Goal: Book appointment/travel/reservation

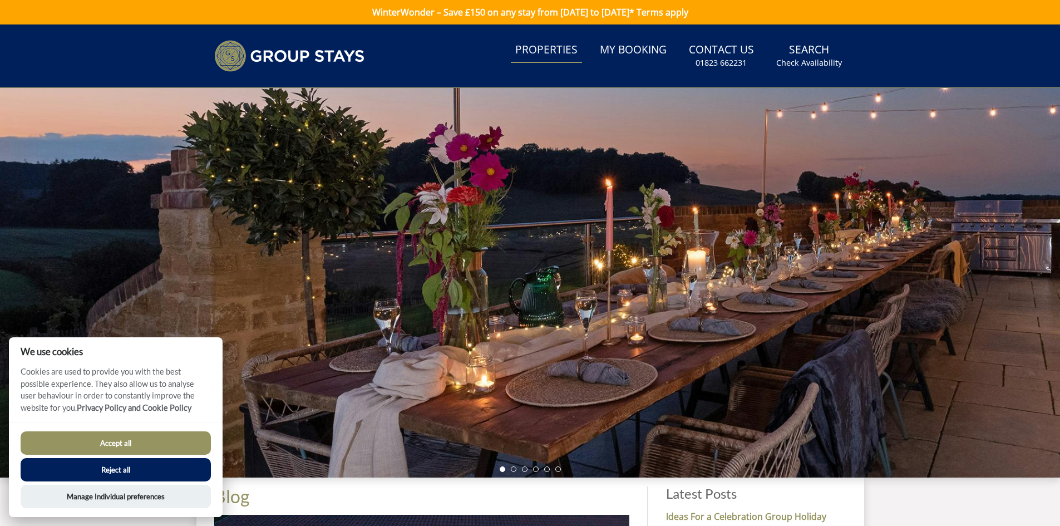
click at [555, 53] on link "Properties" at bounding box center [546, 50] width 71 height 25
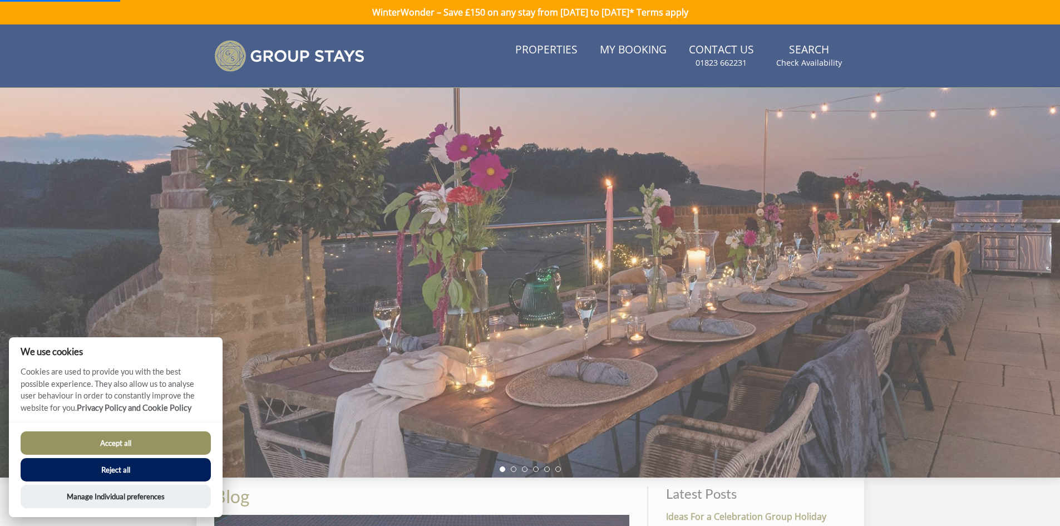
click at [115, 438] on button "Accept all" at bounding box center [116, 442] width 190 height 23
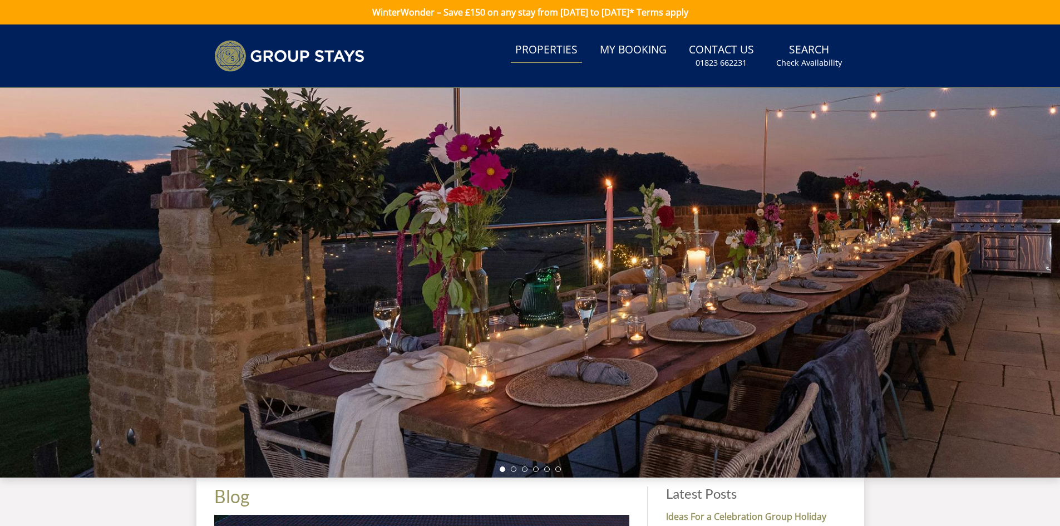
click at [545, 52] on link "Properties" at bounding box center [546, 50] width 71 height 25
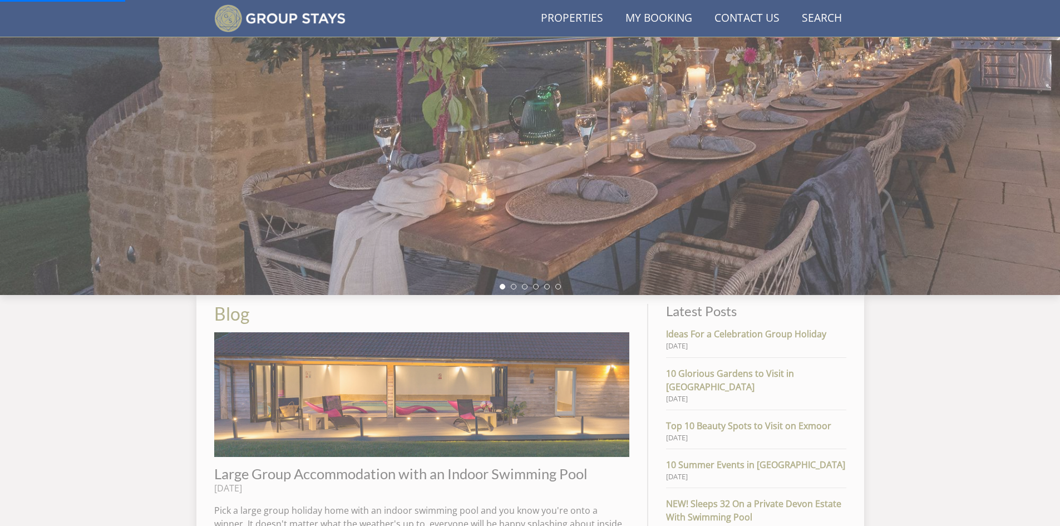
scroll to position [157, 0]
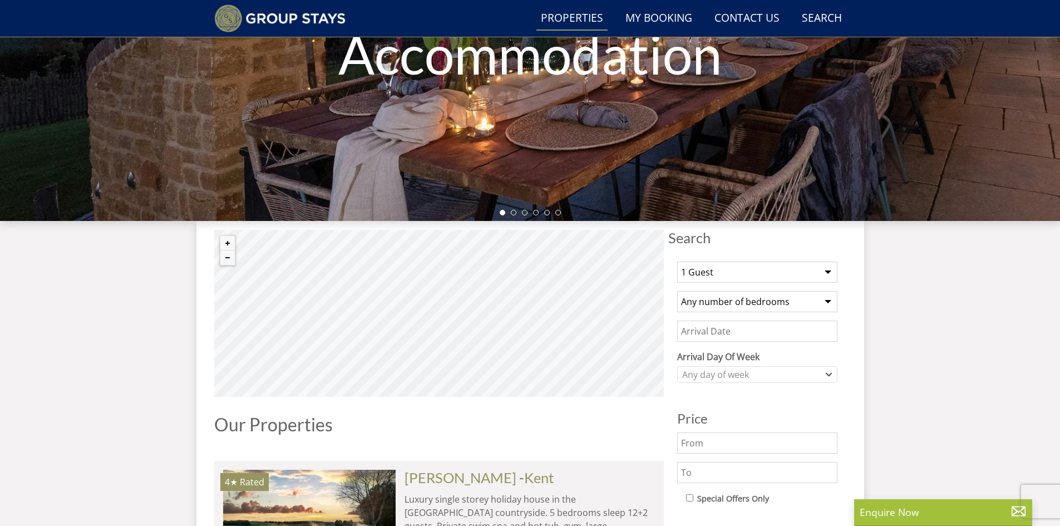
scroll to position [252, 0]
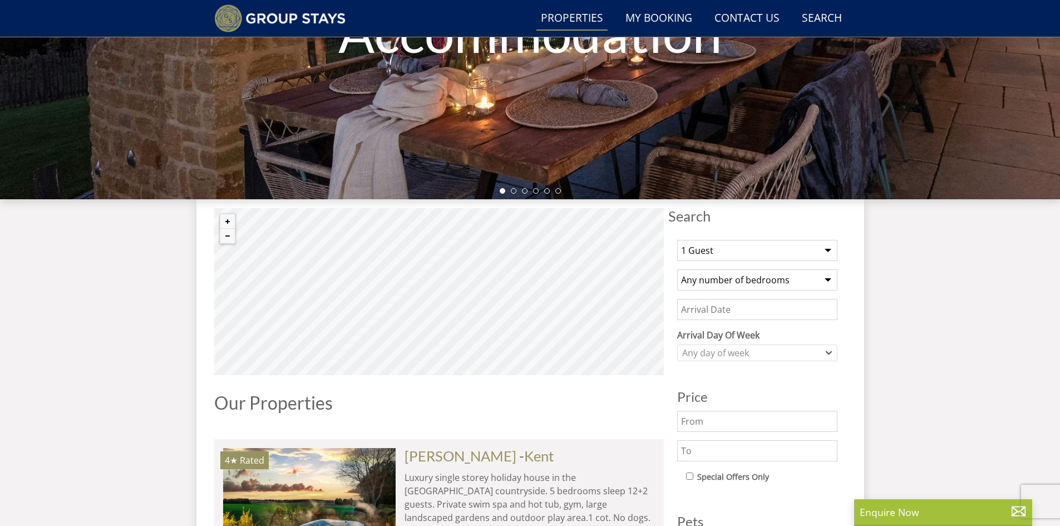
click at [822, 254] on select "1 Guest 2 Guests 3 Guests 4 Guests 5 Guests 6 Guests 7 Guests 8 Guests 9 Guests…" at bounding box center [757, 250] width 160 height 21
select select "30"
click at [677, 240] on select "1 Guest 2 Guests 3 Guests 4 Guests 5 Guests 6 Guests 7 Guests 8 Guests 9 Guests…" at bounding box center [757, 250] width 160 height 21
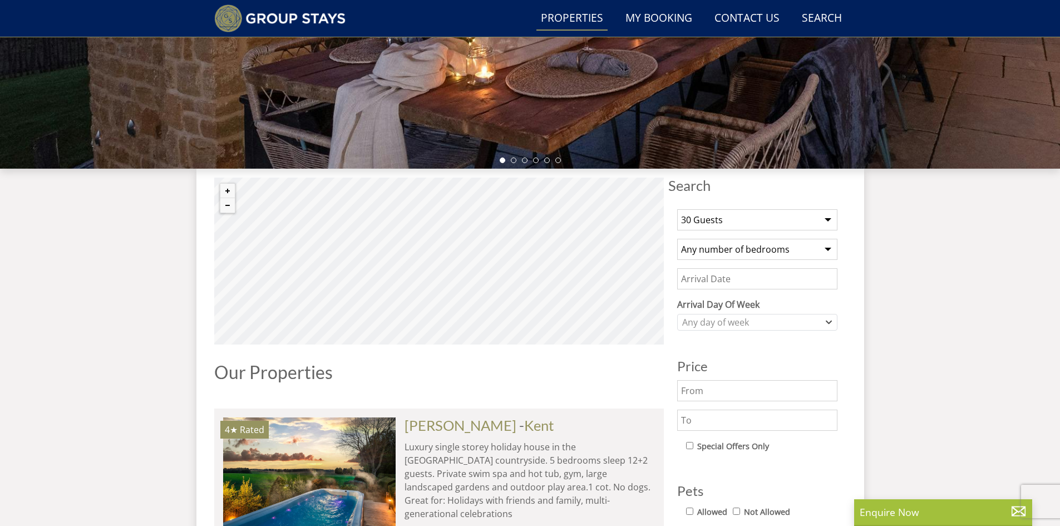
scroll to position [308, 0]
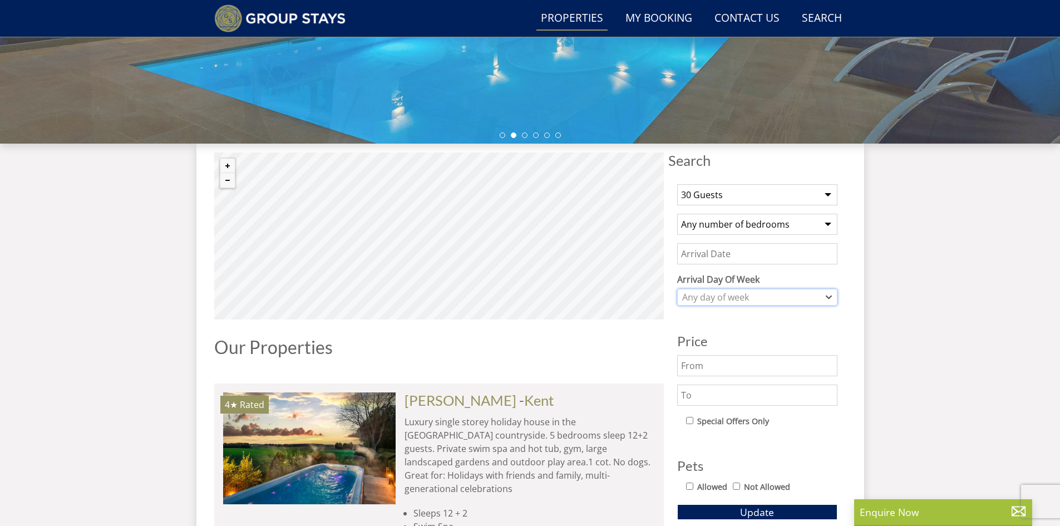
click at [824, 297] on div "Any day of week" at bounding box center [757, 297] width 160 height 17
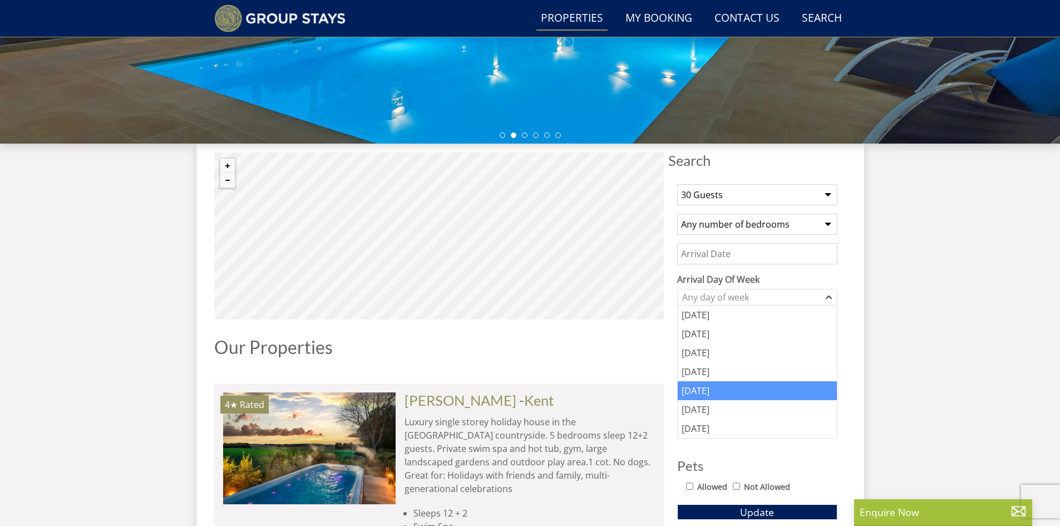
click at [733, 382] on div "Friday" at bounding box center [757, 390] width 159 height 19
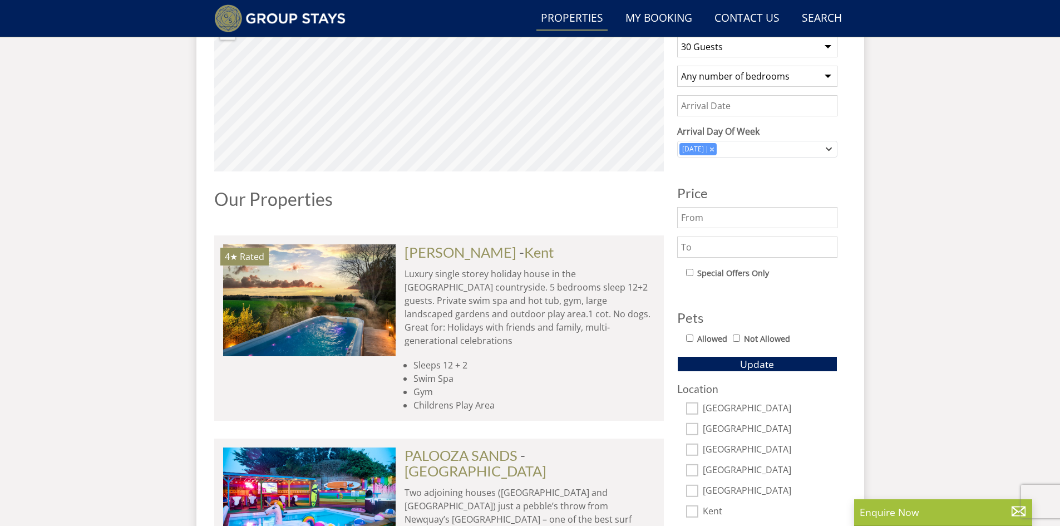
scroll to position [586, 0]
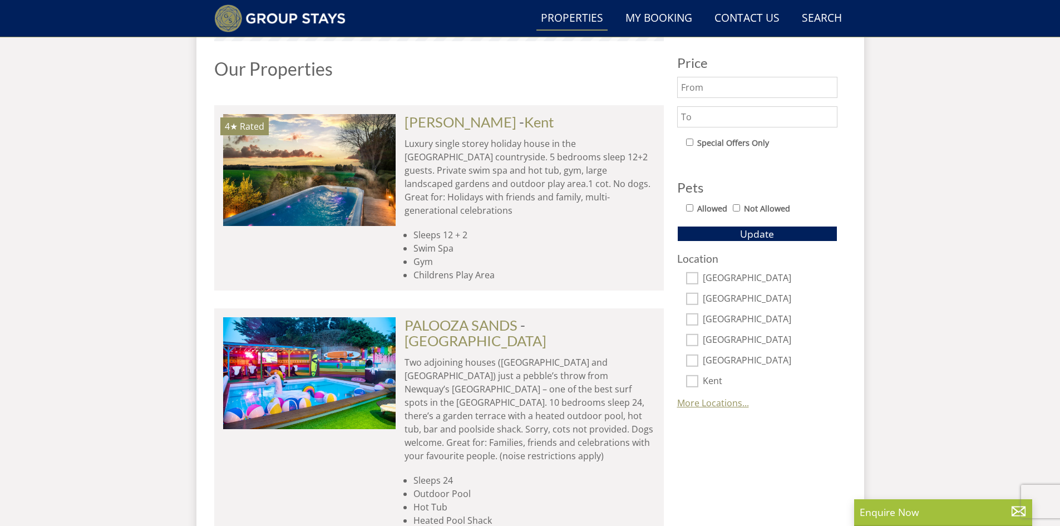
click at [714, 404] on link "More Locations..." at bounding box center [713, 403] width 72 height 12
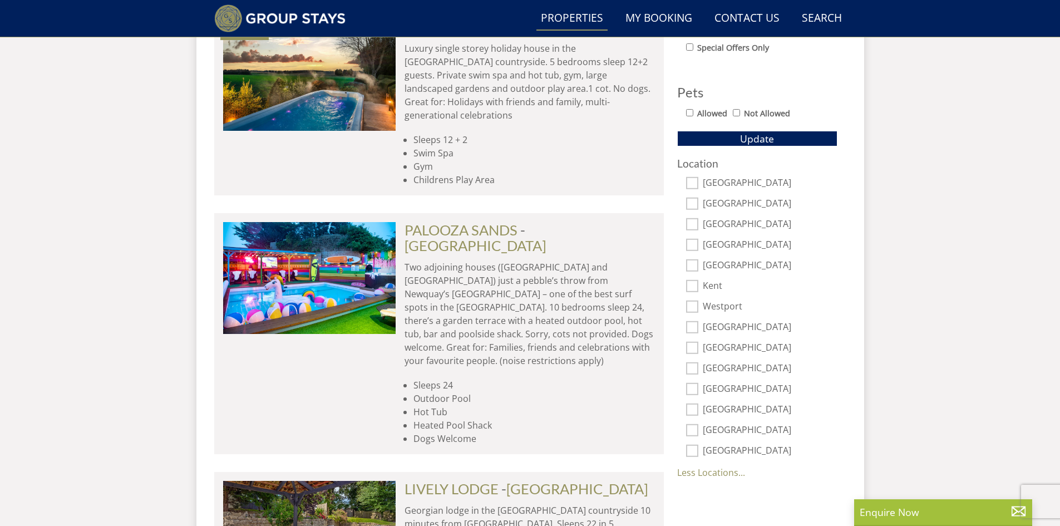
scroll to position [697, 0]
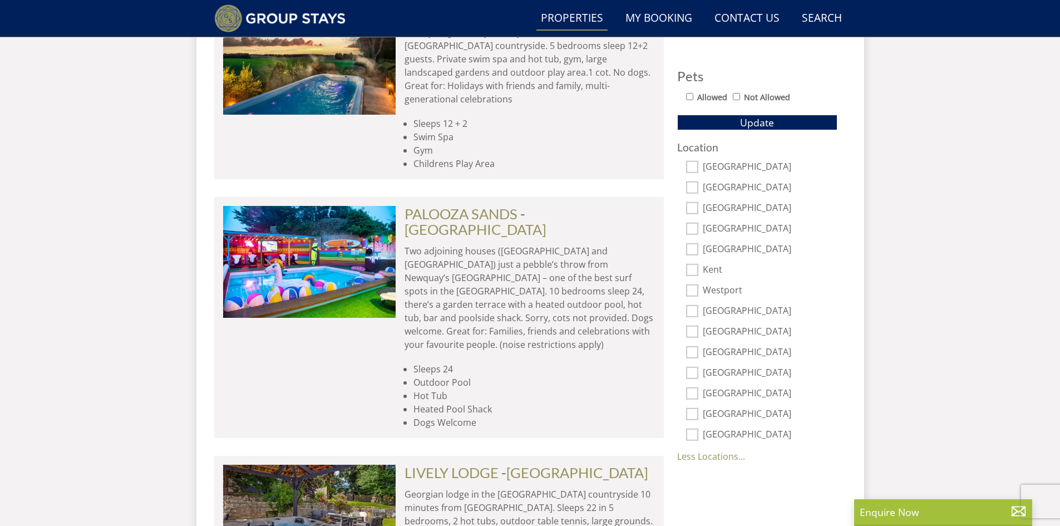
click at [692, 357] on input "Nottinghamshire" at bounding box center [692, 352] width 12 height 12
checkbox input "true"
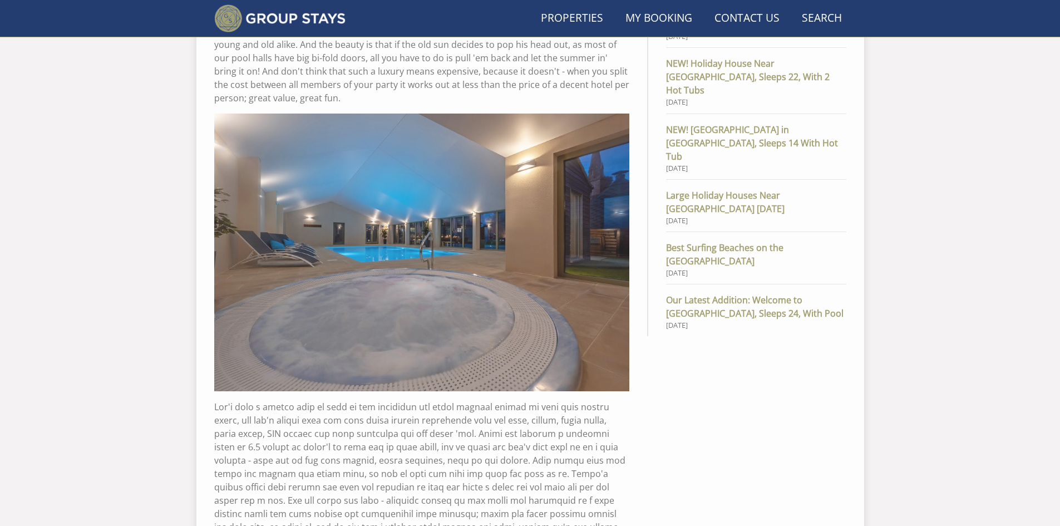
scroll to position [157, 0]
